Goal: Task Accomplishment & Management: Use online tool/utility

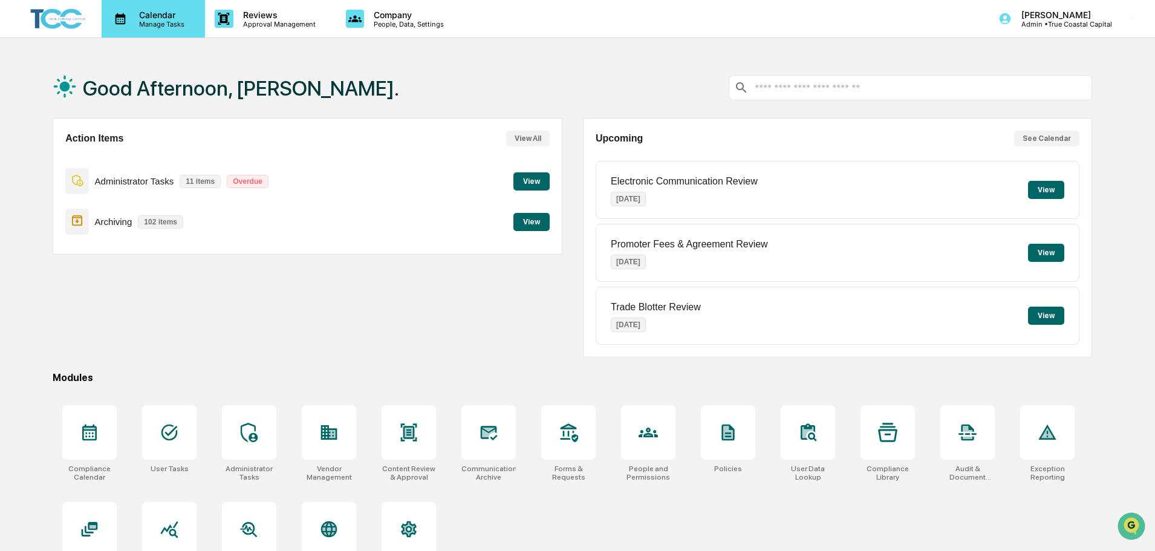
click at [166, 22] on p "Manage Tasks" at bounding box center [159, 24] width 61 height 8
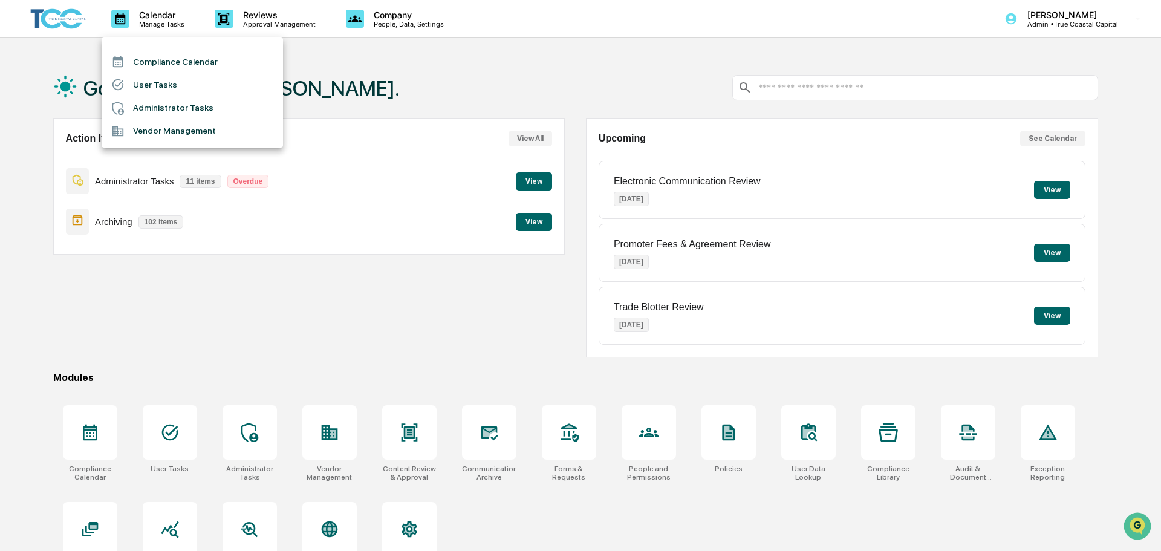
click at [181, 110] on li "Administrator Tasks" at bounding box center [192, 108] width 181 height 23
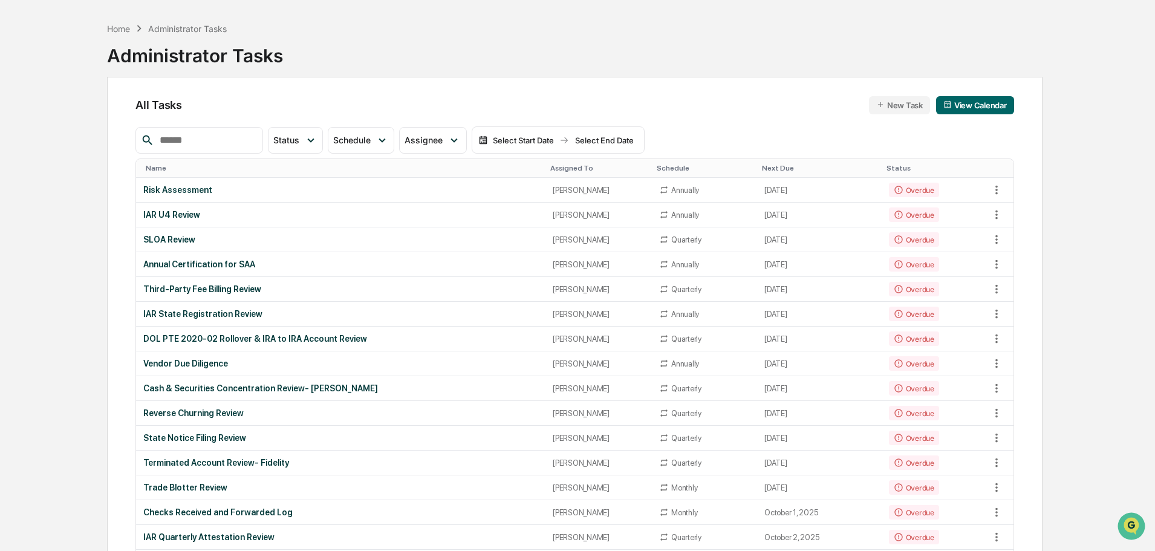
scroll to position [60, 0]
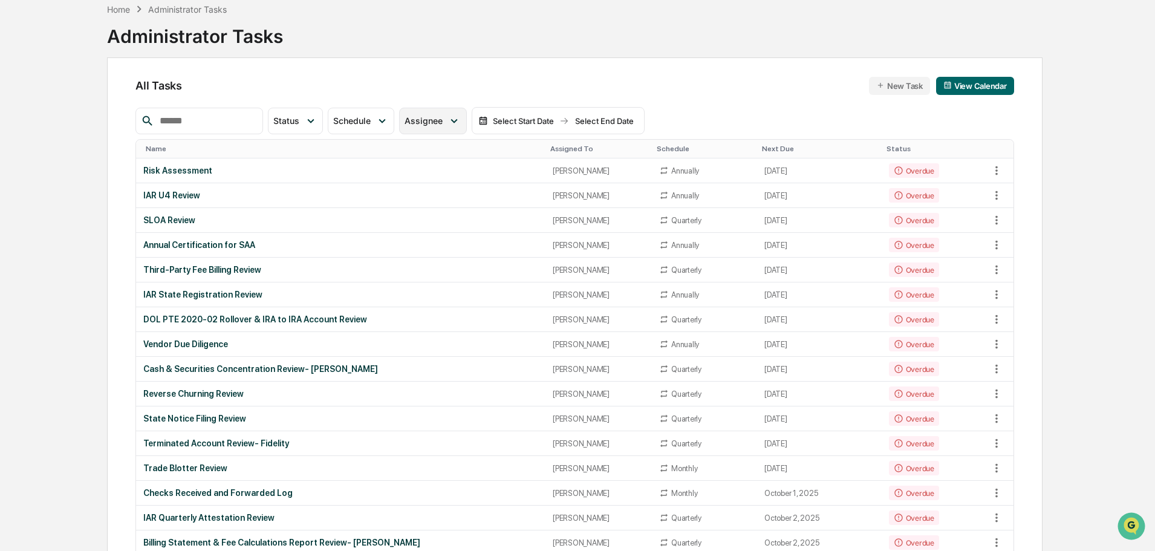
click at [443, 122] on span "Assignee" at bounding box center [424, 121] width 38 height 10
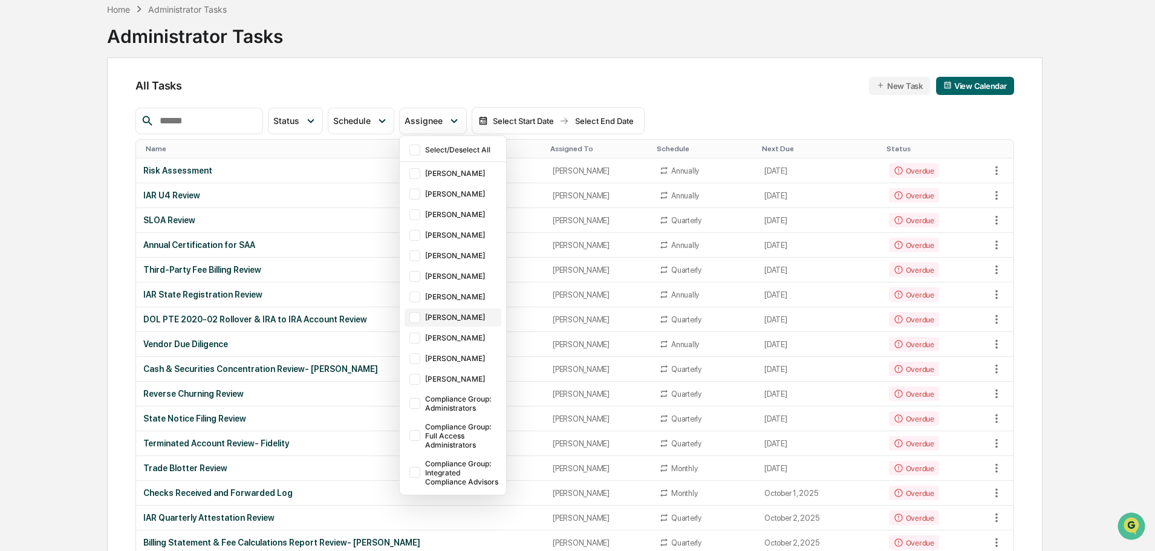
click at [451, 314] on div "[PERSON_NAME]" at bounding box center [462, 317] width 74 height 9
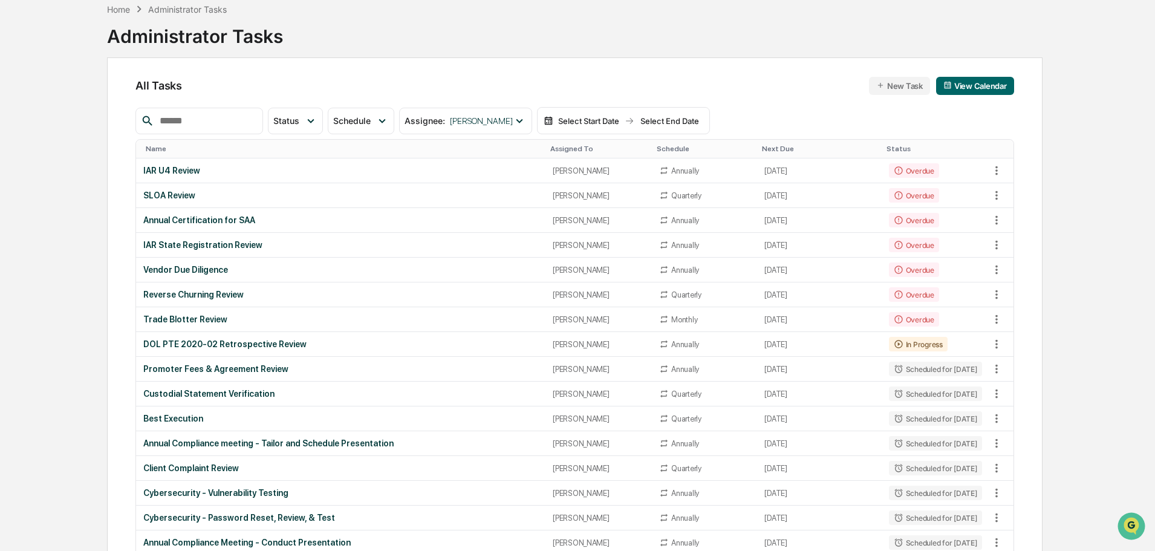
click at [37, 219] on div "Calendar Manage Tasks Reviews Approval Management Company People, Data, Setting…" at bounding box center [577, 389] width 1155 height 899
click at [233, 292] on div "Reverse Churning Review" at bounding box center [340, 295] width 395 height 10
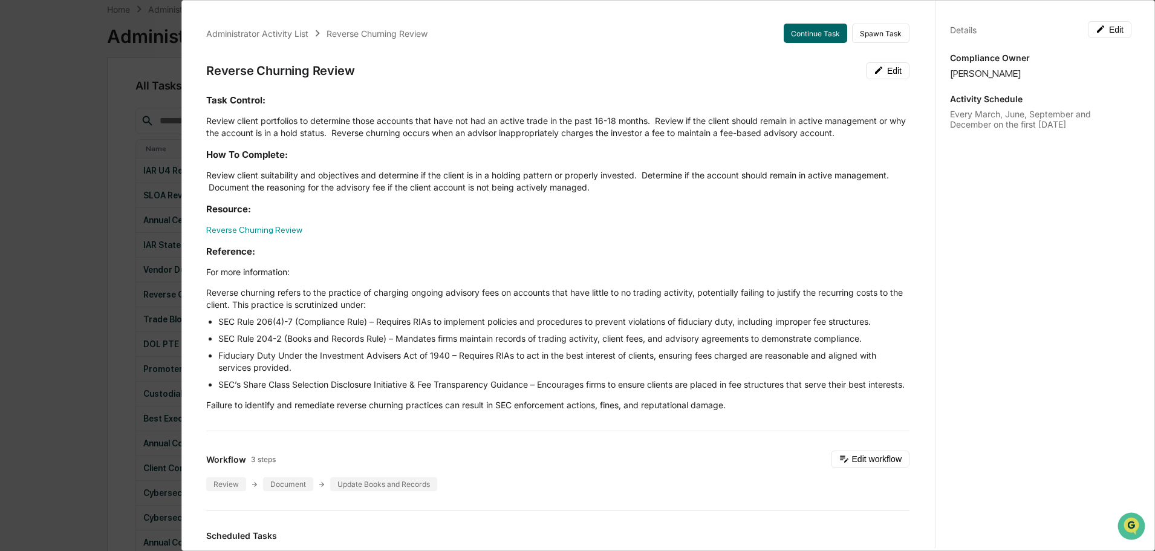
click at [266, 237] on div "Task Control: Review client portfolios to determine those accounts that have no…" at bounding box center [557, 253] width 703 height 318
click at [264, 230] on link "Reverse Churning Review" at bounding box center [254, 230] width 96 height 10
